Goal: Transaction & Acquisition: Purchase product/service

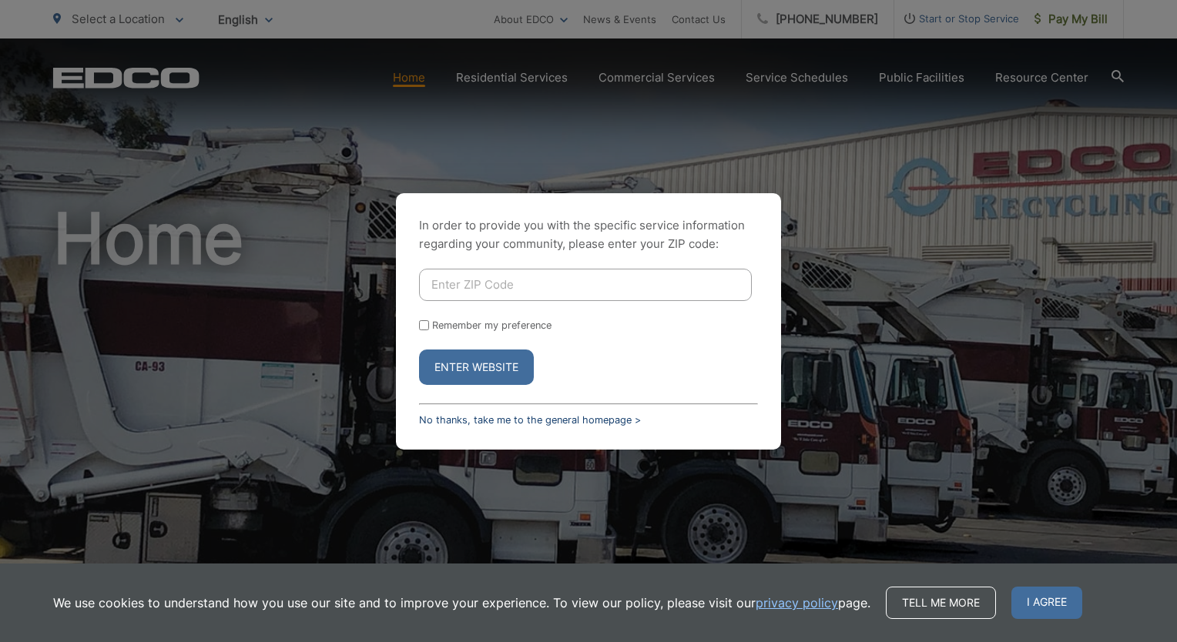
click at [581, 421] on link "No thanks, take me to the general homepage >" at bounding box center [530, 420] width 222 height 12
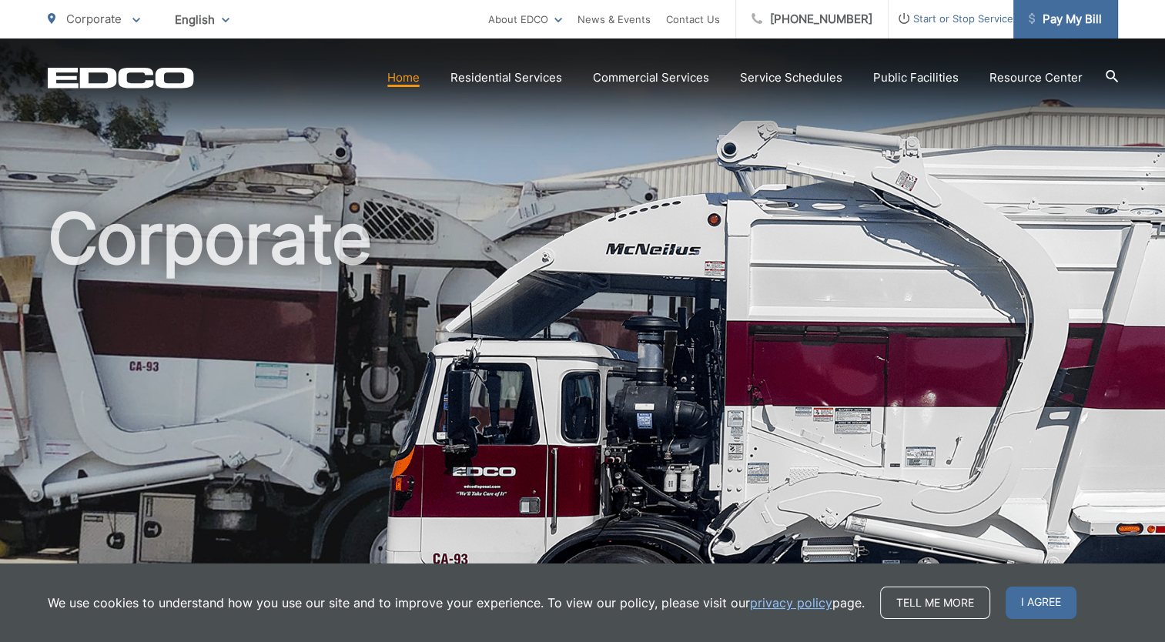
click at [1040, 17] on span "Pay My Bill" at bounding box center [1065, 19] width 73 height 18
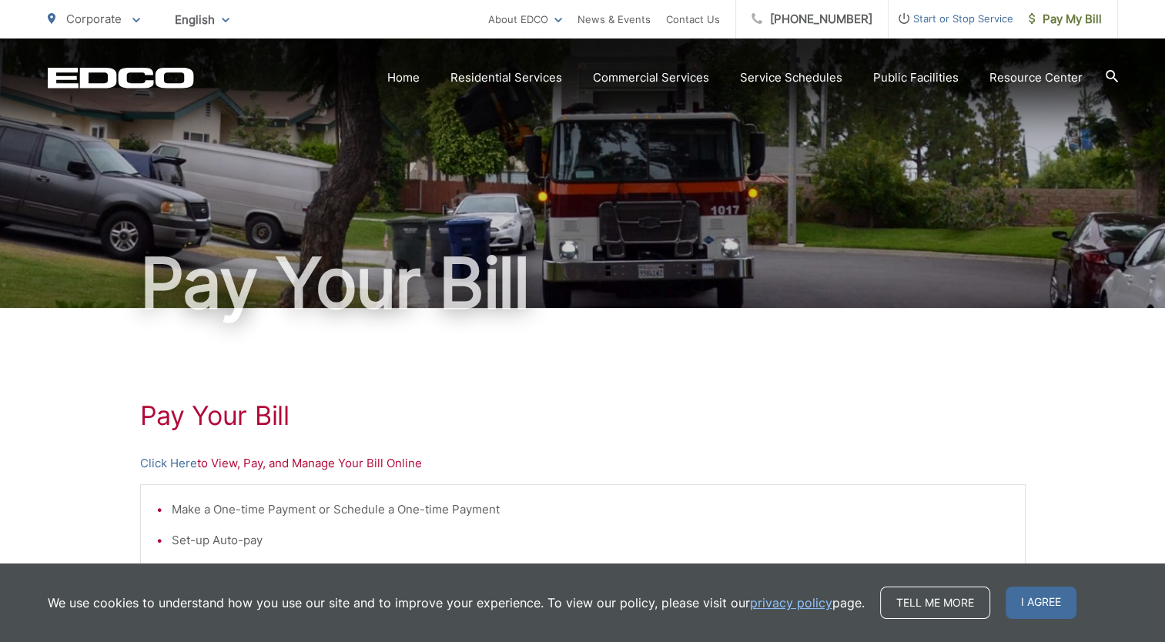
click at [692, 394] on div "Pay Your Bill Click Here to View, Pay, and Manage Your Bill Online Make a One-t…" at bounding box center [583, 654] width 886 height 692
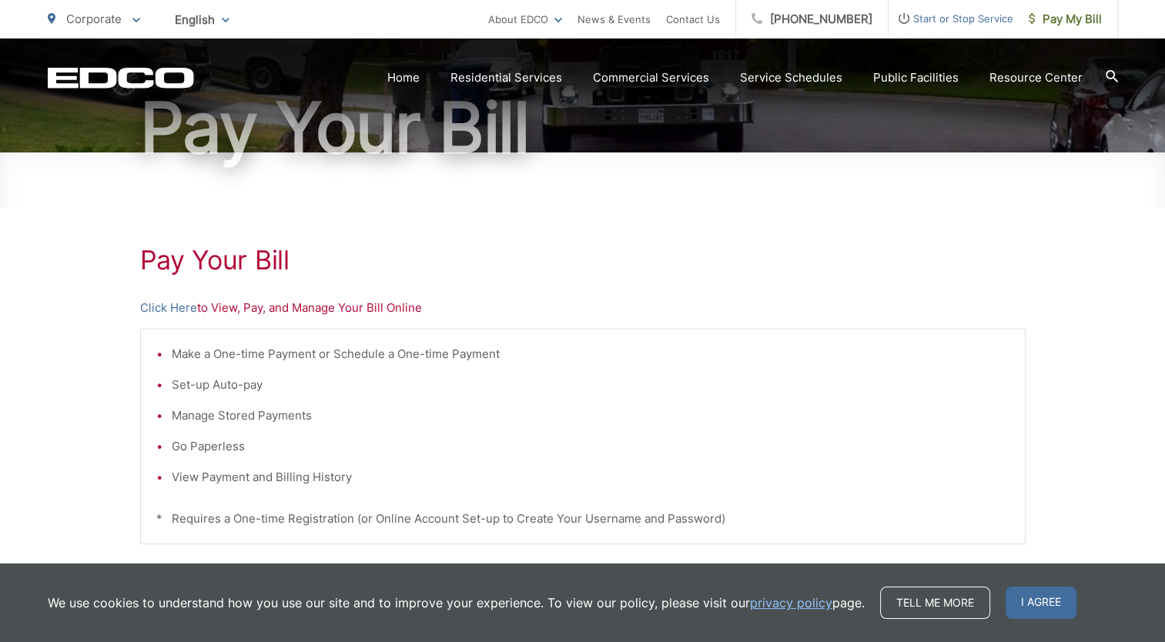
scroll to position [185, 0]
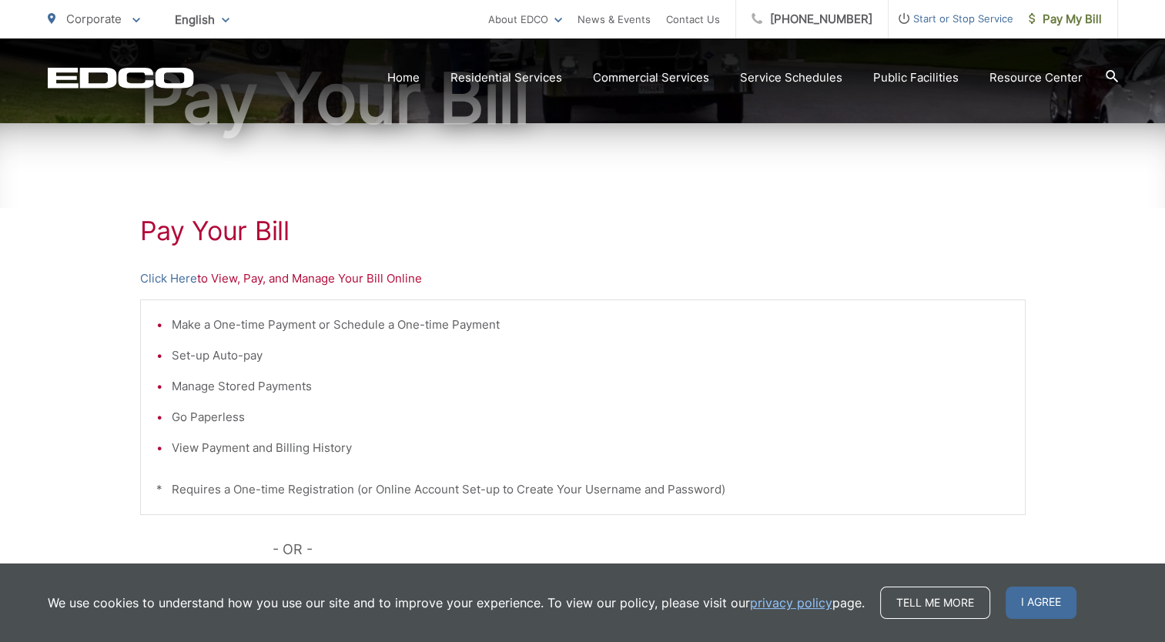
click at [1056, 607] on span "I agree" at bounding box center [1041, 603] width 71 height 32
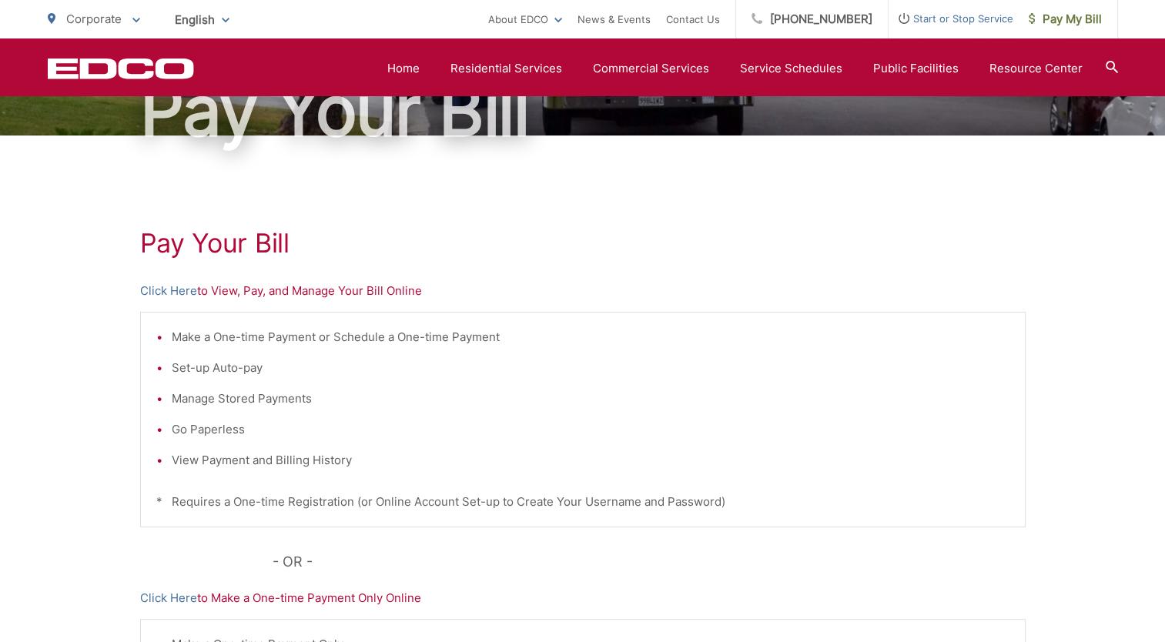
scroll to position [168, 0]
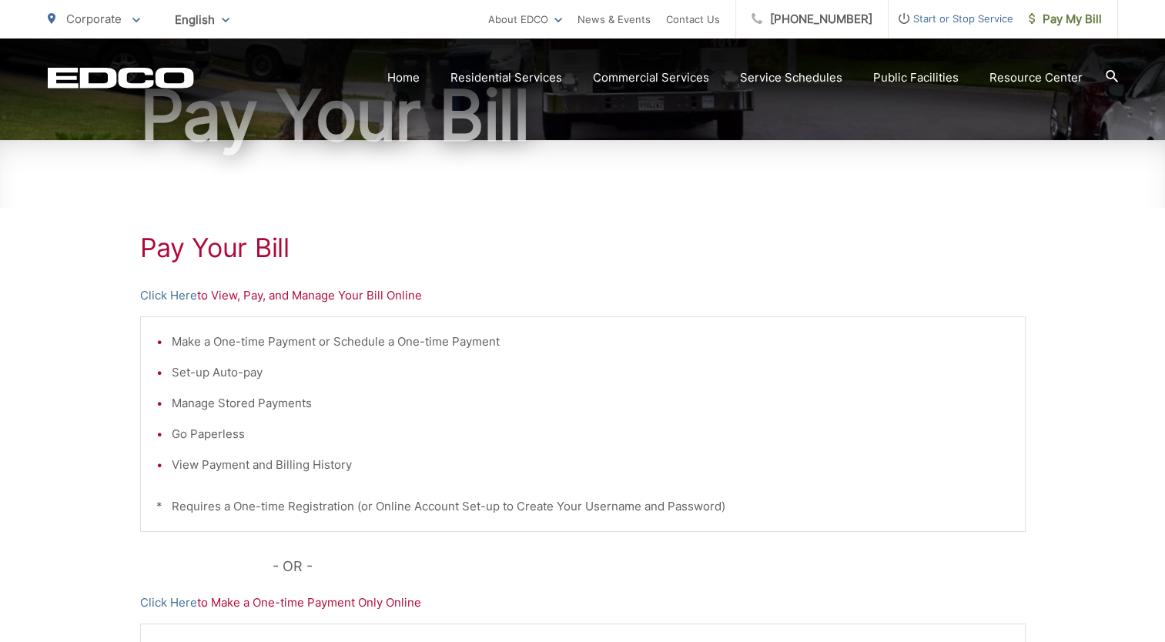
click at [264, 308] on div "Pay Your Bill Click Here to View, Pay, and Manage Your Bill Online Make a One-t…" at bounding box center [583, 486] width 886 height 692
click at [163, 296] on link "Click Here" at bounding box center [168, 296] width 57 height 18
